Goal: Information Seeking & Learning: Learn about a topic

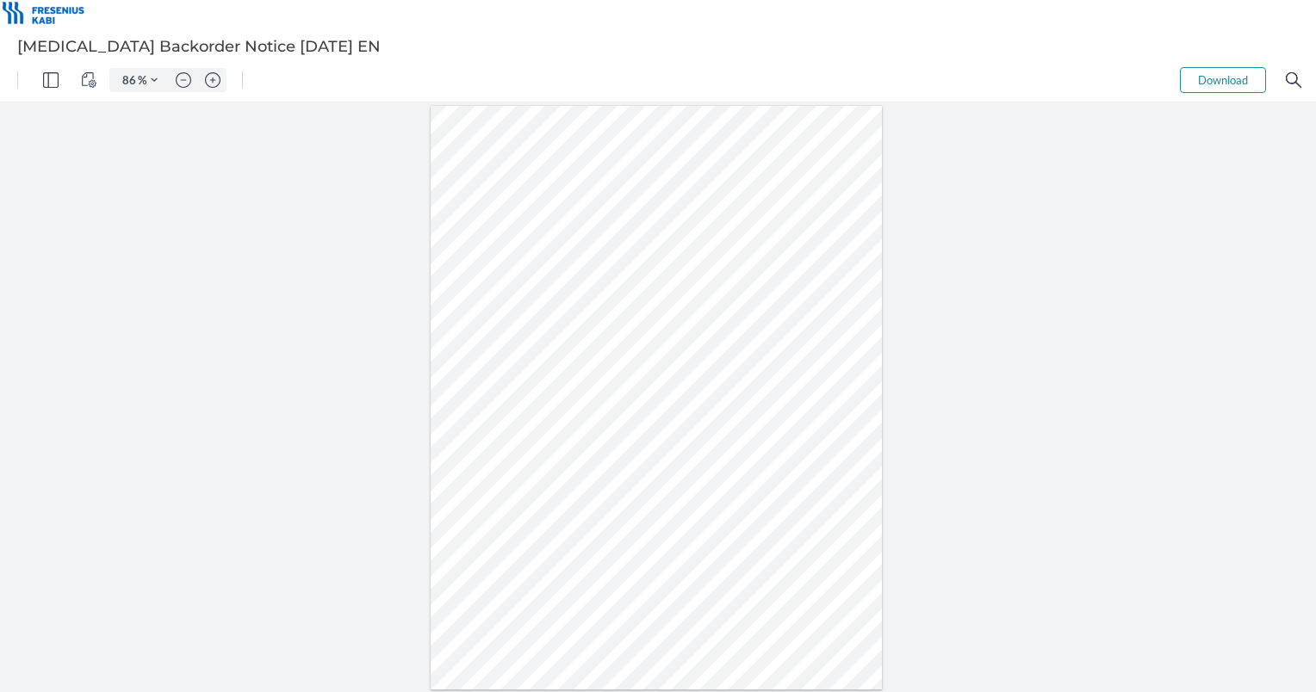
type input "111"
drag, startPoint x: 401, startPoint y: 486, endPoint x: 630, endPoint y: 492, distance: 229.1
click at [630, 492] on div at bounding box center [656, 375] width 583 height 754
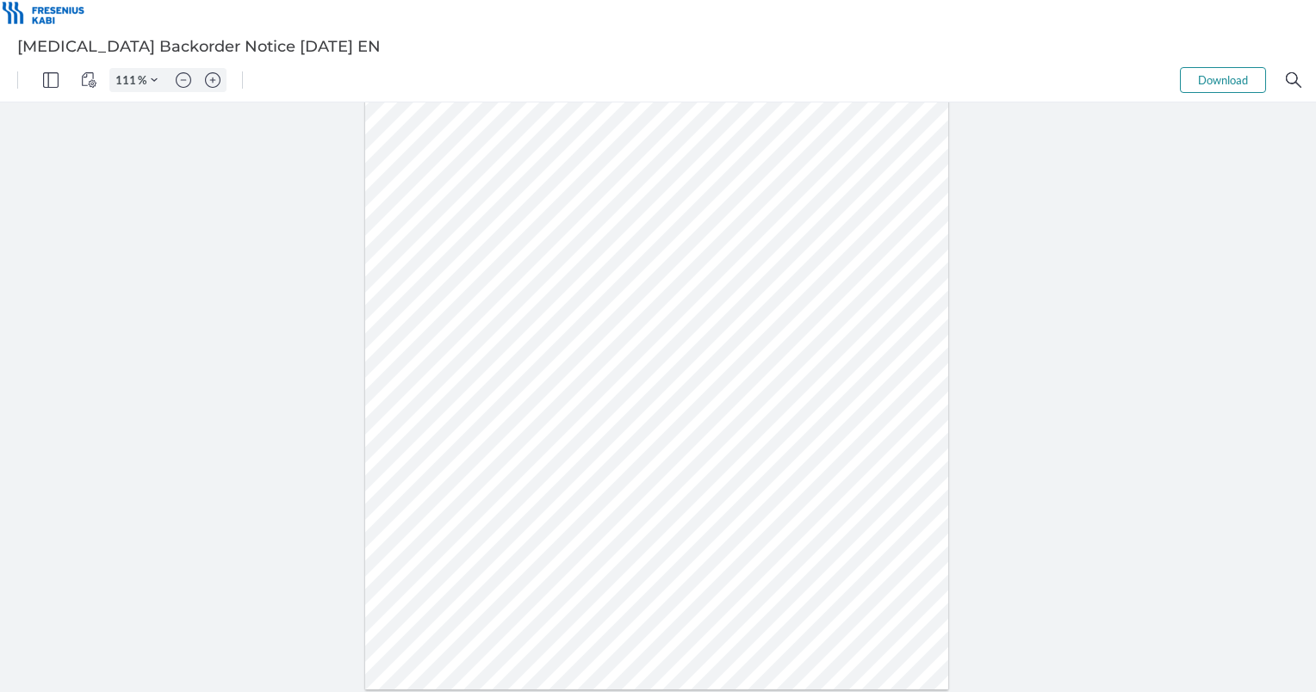
drag, startPoint x: 404, startPoint y: 477, endPoint x: 524, endPoint y: 509, distance: 123.8
click at [524, 509] on div at bounding box center [656, 312] width 583 height 754
click at [506, 522] on div at bounding box center [656, 312] width 583 height 754
click at [561, 524] on div at bounding box center [656, 312] width 583 height 754
